Goal: Task Accomplishment & Management: Use online tool/utility

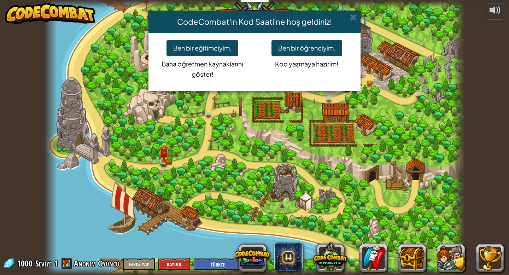
select select "tr"
click at [324, 50] on button "Ben bir öğrenciyim." at bounding box center [307, 48] width 71 height 16
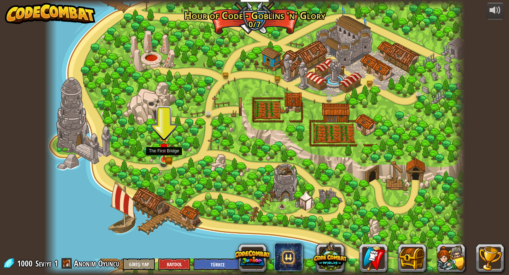
click at [165, 156] on img at bounding box center [164, 148] width 11 height 23
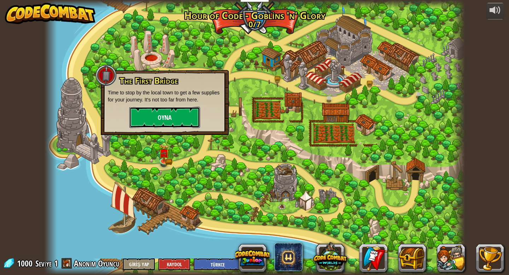
click at [164, 112] on button "Oyna" at bounding box center [164, 117] width 71 height 21
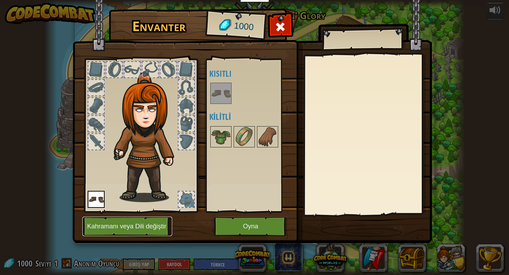
click at [144, 227] on button "Kahramanı veya Dili değiştir" at bounding box center [127, 226] width 90 height 19
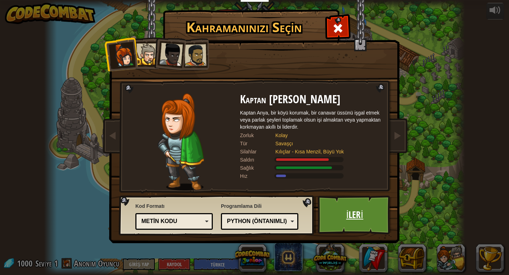
click at [337, 209] on link "İleri" at bounding box center [355, 215] width 74 height 39
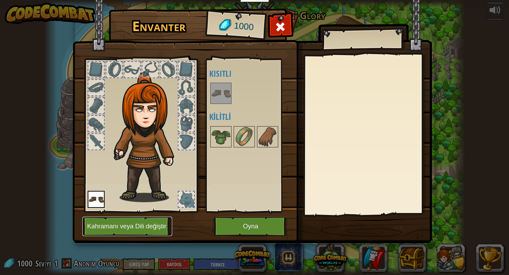
click at [138, 232] on button "Kahramanı veya Dili değiştir" at bounding box center [127, 226] width 90 height 19
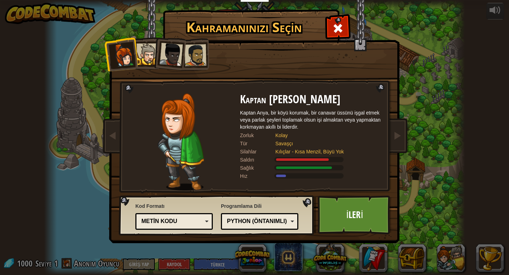
click at [166, 59] on div at bounding box center [171, 54] width 23 height 23
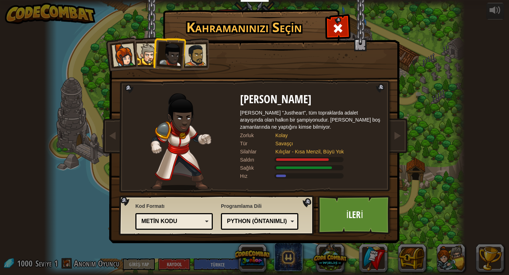
click at [153, 54] on li at bounding box center [169, 53] width 35 height 35
click at [145, 51] on div at bounding box center [148, 55] width 22 height 22
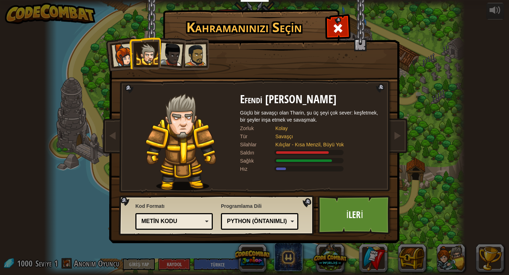
click at [193, 54] on div at bounding box center [196, 55] width 22 height 22
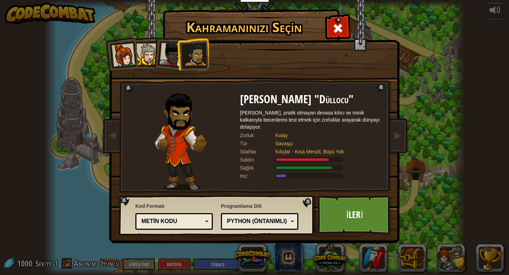
click at [127, 58] on div at bounding box center [123, 55] width 23 height 23
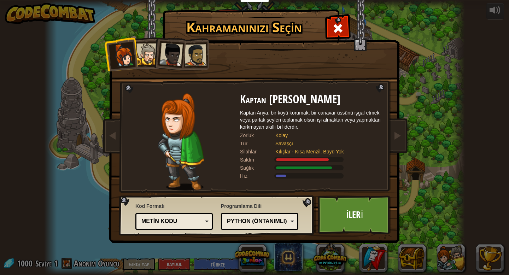
click at [293, 223] on div "Python (Öntanımlı)" at bounding box center [260, 221] width 68 height 11
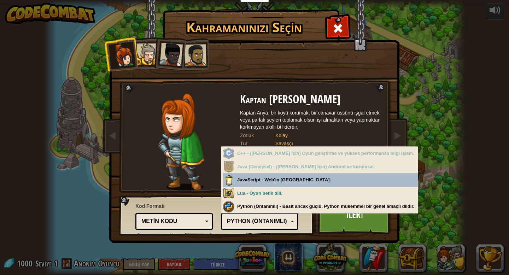
click at [293, 223] on div "Python (Öntanımlı)" at bounding box center [260, 221] width 68 height 11
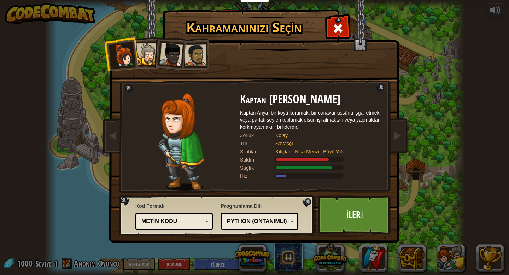
click at [204, 224] on div "Metin kodu" at bounding box center [174, 221] width 68 height 11
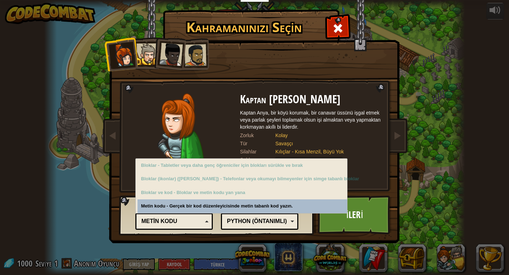
click at [204, 224] on div "Metin kodu" at bounding box center [174, 221] width 68 height 11
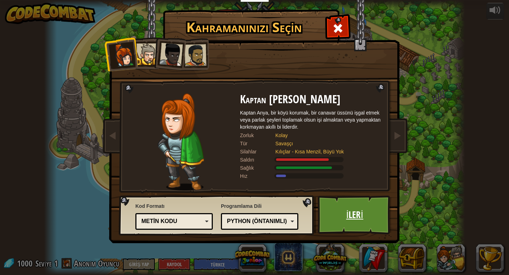
click at [358, 217] on link "İleri" at bounding box center [355, 215] width 74 height 39
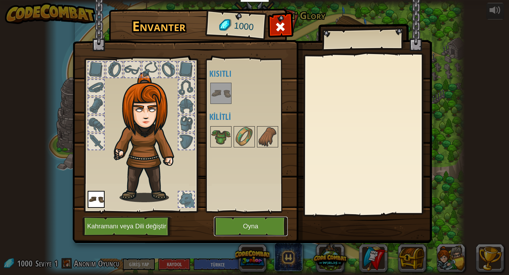
click at [258, 230] on button "Oyna" at bounding box center [251, 226] width 74 height 19
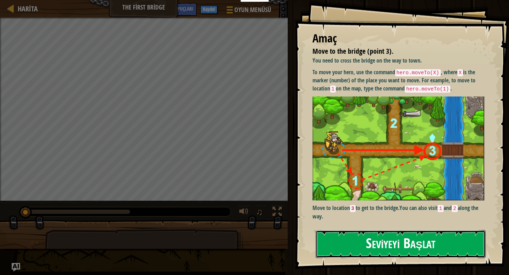
click at [393, 245] on button "Seviyeyi Başlat" at bounding box center [401, 244] width 170 height 28
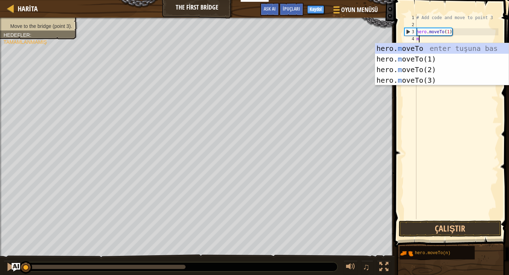
scroll to position [3, 0]
type textarea "m"
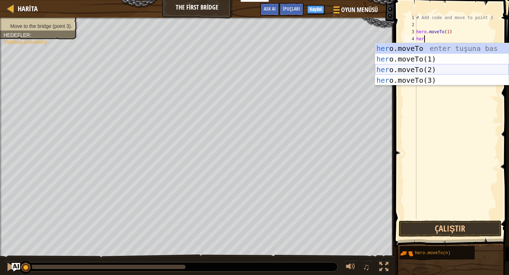
click at [432, 69] on div "her o.moveTo enter tuşuna bas her o.moveTo(1) enter tuşuna bas her o.moveTo(2) …" at bounding box center [442, 75] width 134 height 64
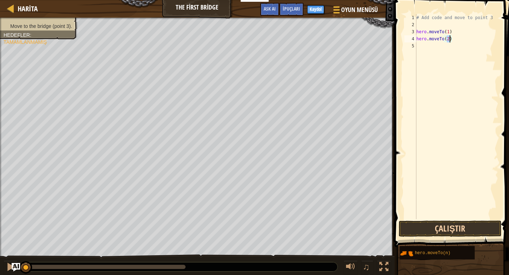
type textarea "hero.moveTo(2)"
click at [423, 232] on button "Çalıştır" at bounding box center [450, 229] width 103 height 16
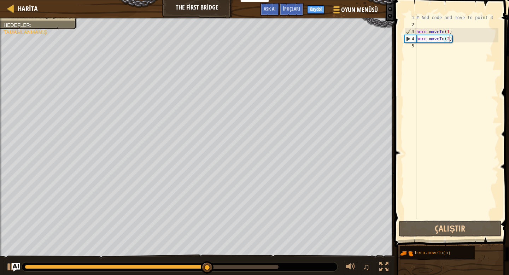
click at [458, 39] on div "# Add code and move to point 3 hero . moveTo ( 1 ) hero . moveTo ( 2 )" at bounding box center [456, 123] width 83 height 219
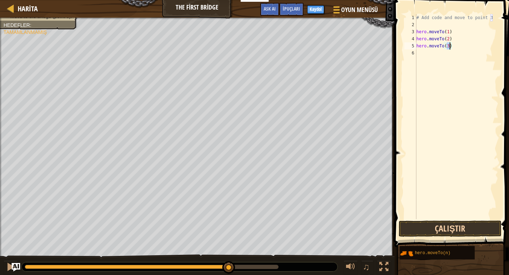
type textarea "hero.moveTo(3)"
click at [428, 227] on button "Çalıştır" at bounding box center [450, 229] width 103 height 16
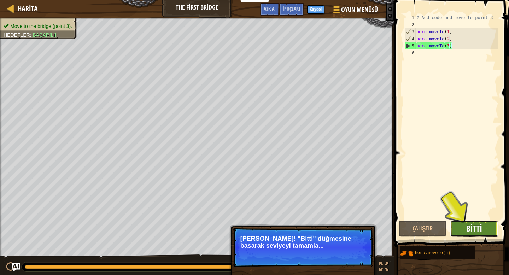
click at [479, 231] on span "Bitti" at bounding box center [474, 228] width 16 height 11
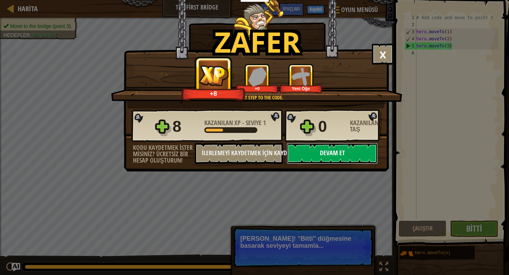
click at [340, 158] on button "Devam et" at bounding box center [332, 153] width 91 height 21
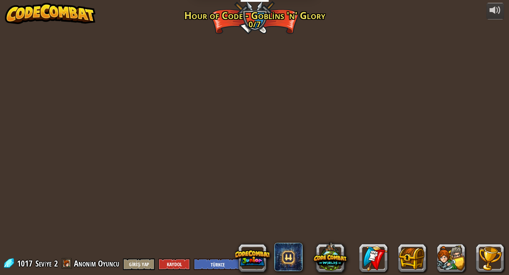
select select "tr"
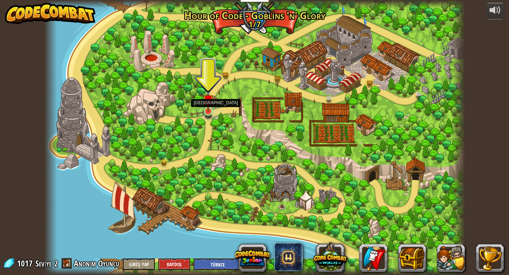
click at [207, 110] on img at bounding box center [208, 100] width 11 height 24
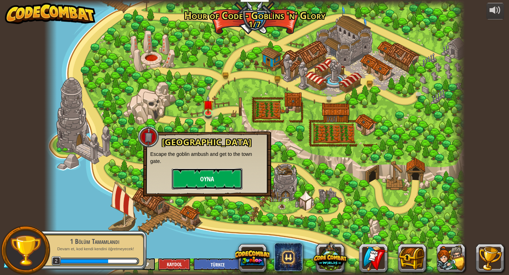
click at [213, 180] on button "Oyna" at bounding box center [207, 178] width 71 height 21
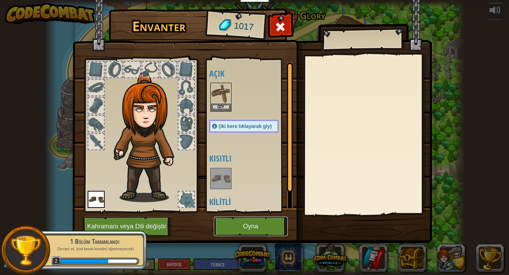
click at [245, 229] on button "Oyna" at bounding box center [251, 226] width 74 height 19
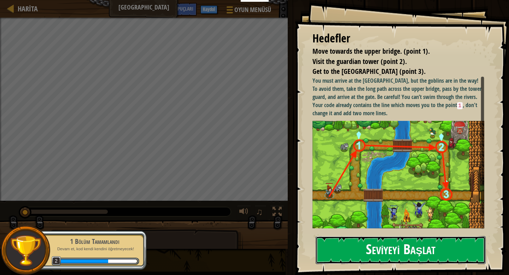
click at [366, 250] on button "Seviyeyi Başlat" at bounding box center [401, 250] width 170 height 28
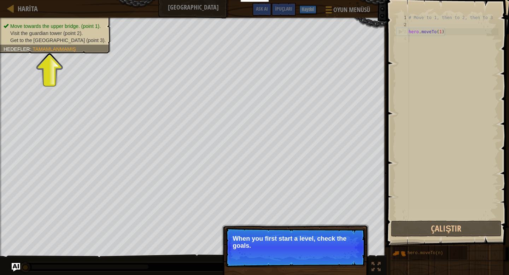
click at [256, 225] on div "Atla (ESC) Devam et When you first start a level, check the goals." at bounding box center [295, 276] width 147 height 105
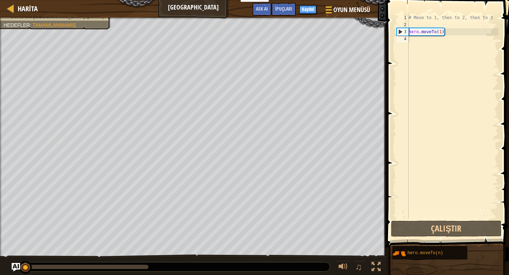
scroll to position [3, 0]
